Goal: Information Seeking & Learning: Learn about a topic

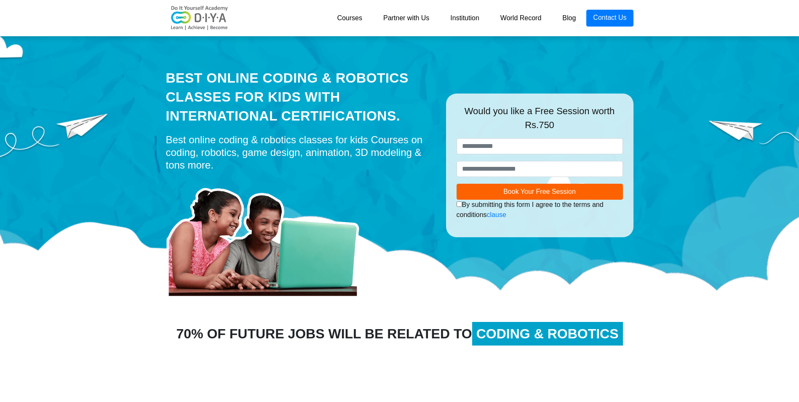
click at [202, 10] on img at bounding box center [199, 17] width 67 height 25
click at [599, 18] on link "Contact Us" at bounding box center [610, 18] width 47 height 17
click at [505, 147] on input "text" at bounding box center [540, 146] width 166 height 16
click at [474, 15] on link "Institution" at bounding box center [465, 18] width 50 height 17
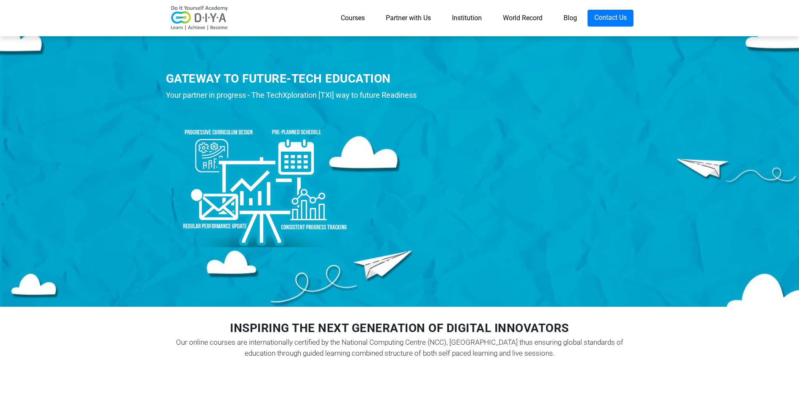
click at [405, 14] on link "Partner with Us" at bounding box center [408, 18] width 66 height 17
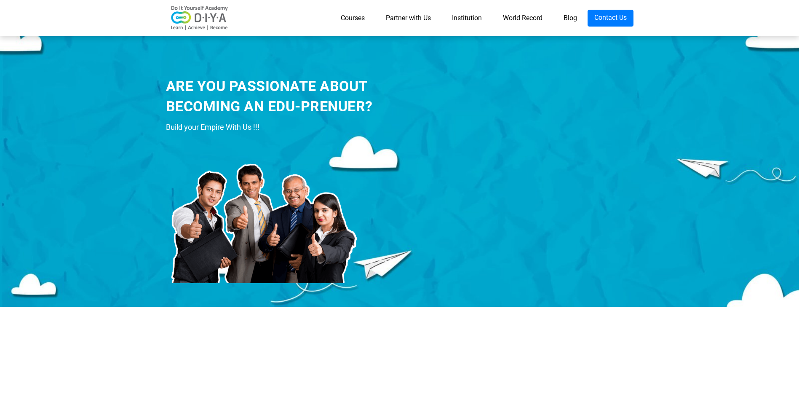
click at [350, 17] on link "Courses" at bounding box center [352, 18] width 45 height 17
